Goal: Transaction & Acquisition: Purchase product/service

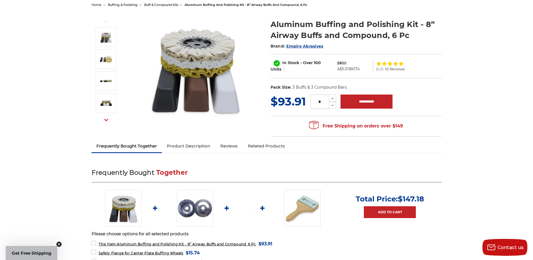
scroll to position [56, 0]
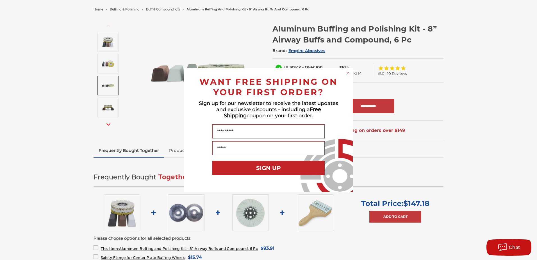
click at [349, 71] on circle "Close dialog" at bounding box center [347, 72] width 5 height 5
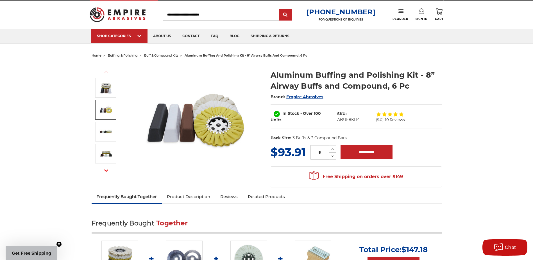
scroll to position [0, 0]
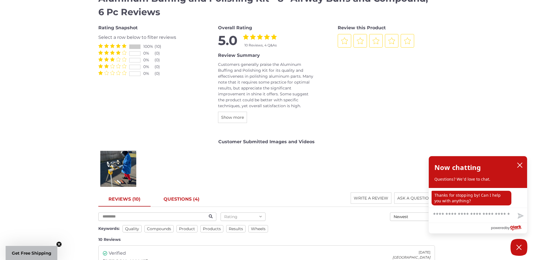
scroll to position [871, 0]
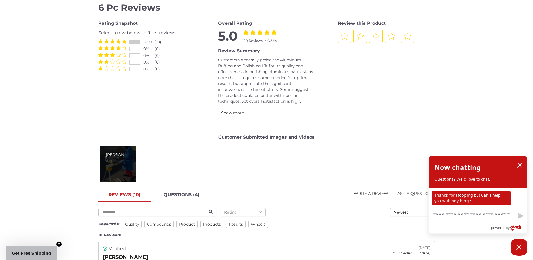
click at [117, 167] on div "[PERSON_NAME]" at bounding box center [118, 164] width 36 height 36
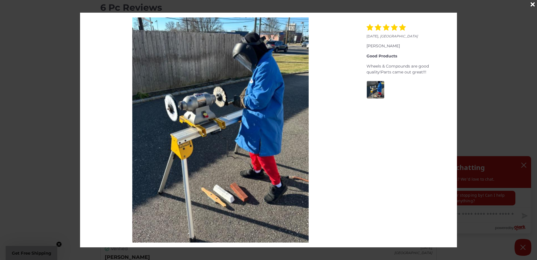
click at [532, 4] on icon "Close" at bounding box center [533, 4] width 4 height 6
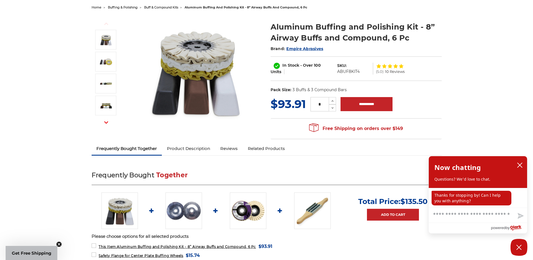
scroll to position [0, 0]
